Goal: Information Seeking & Learning: Learn about a topic

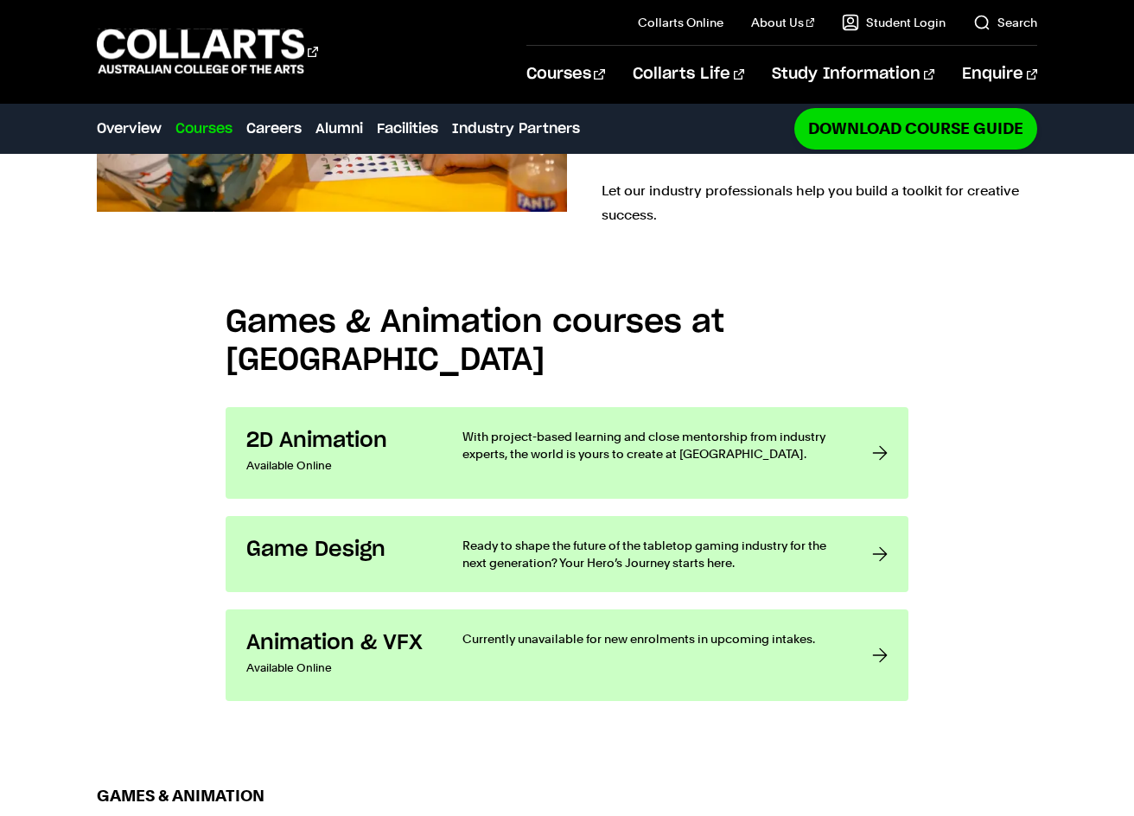
scroll to position [1124, 0]
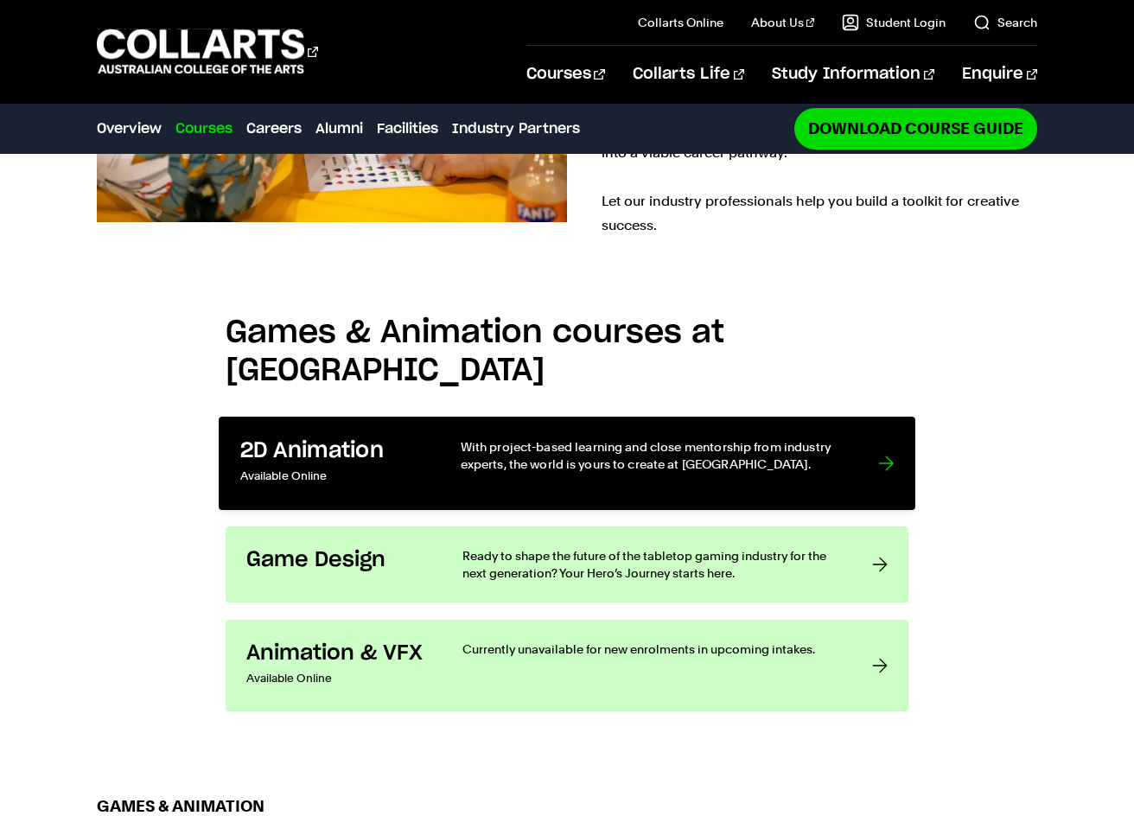
click at [603, 438] on p "With project-based learning and close mentorship from industry experts, the wor…" at bounding box center [652, 455] width 383 height 35
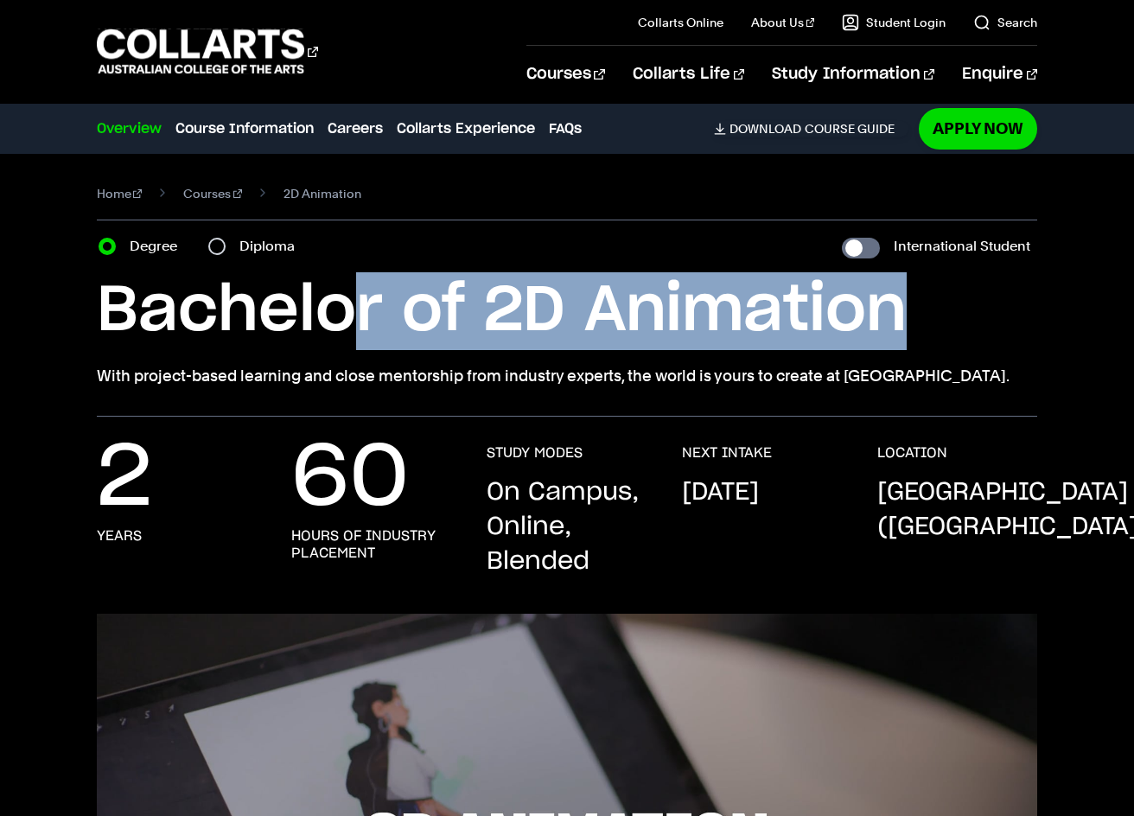
drag, startPoint x: 908, startPoint y: 327, endPoint x: 364, endPoint y: 307, distance: 544.2
click at [364, 307] on h1 "Bachelor of 2D Animation" at bounding box center [568, 311] width 942 height 78
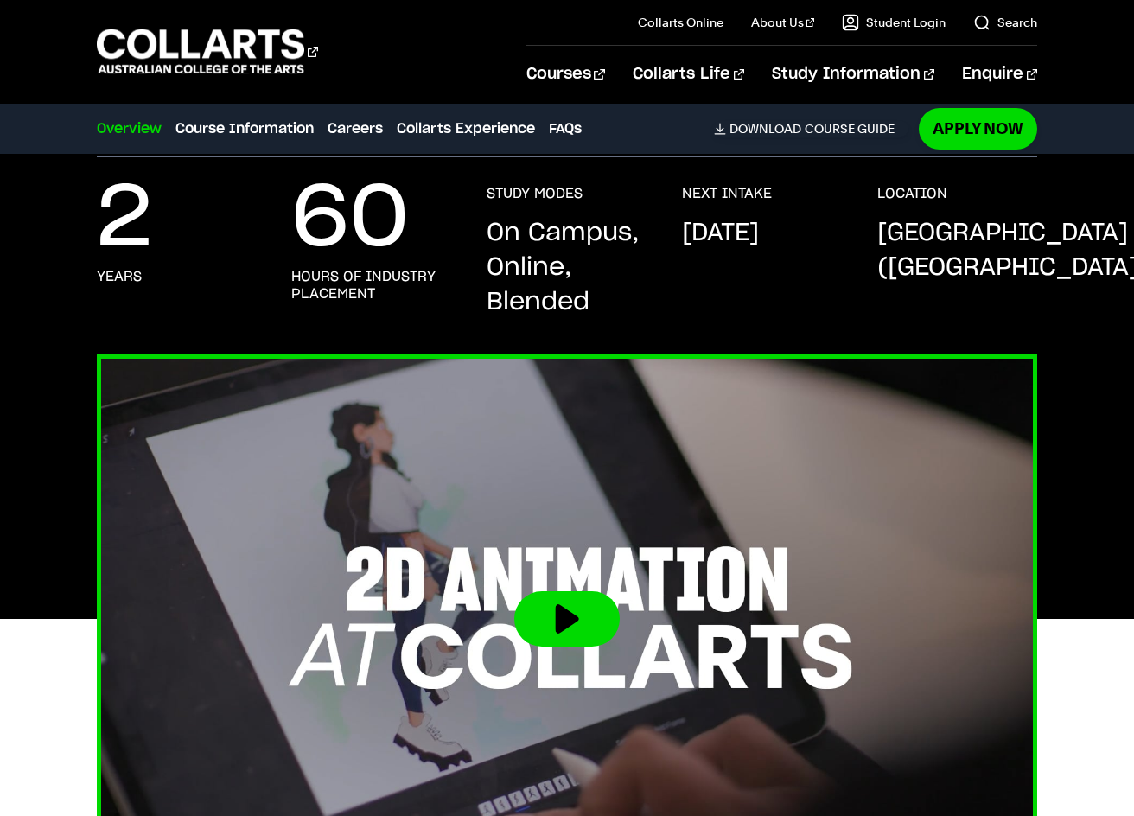
click at [556, 634] on button at bounding box center [566, 618] width 105 height 55
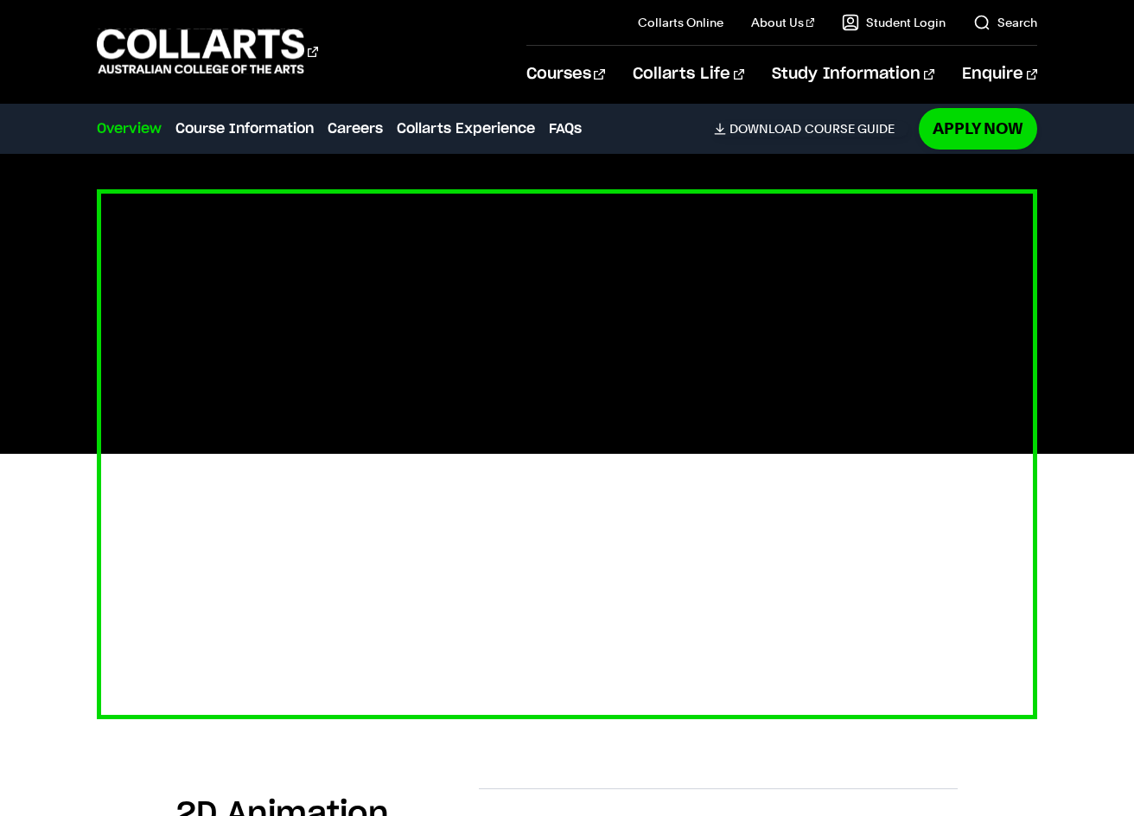
scroll to position [432, 0]
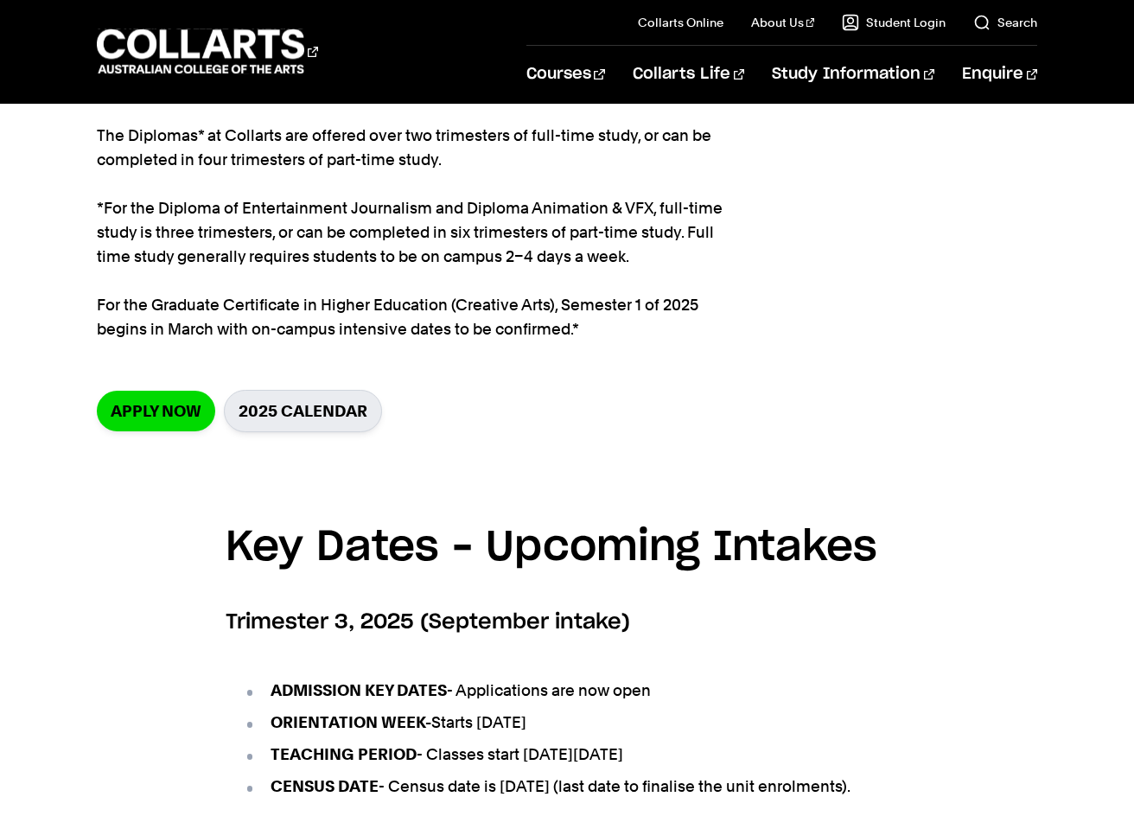
scroll to position [259, 0]
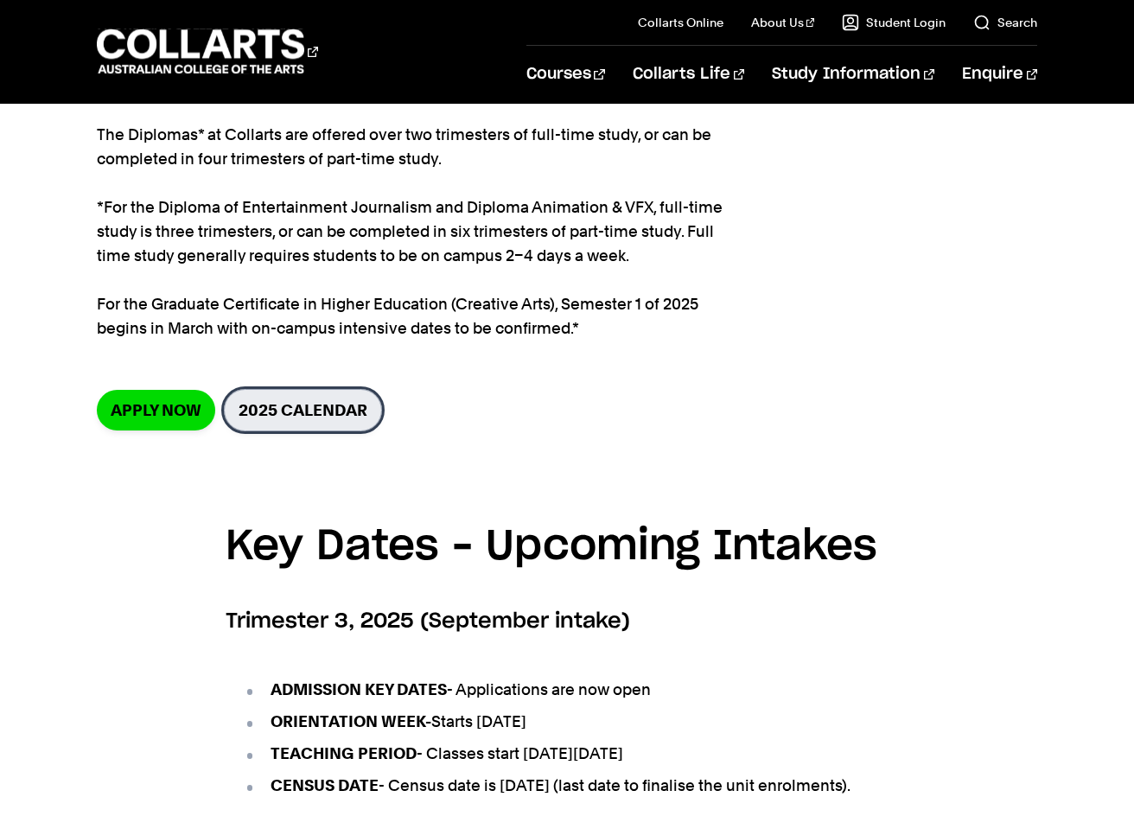
click at [315, 400] on link "2025 Calendar" at bounding box center [303, 410] width 158 height 42
